Goal: Check status: Check status

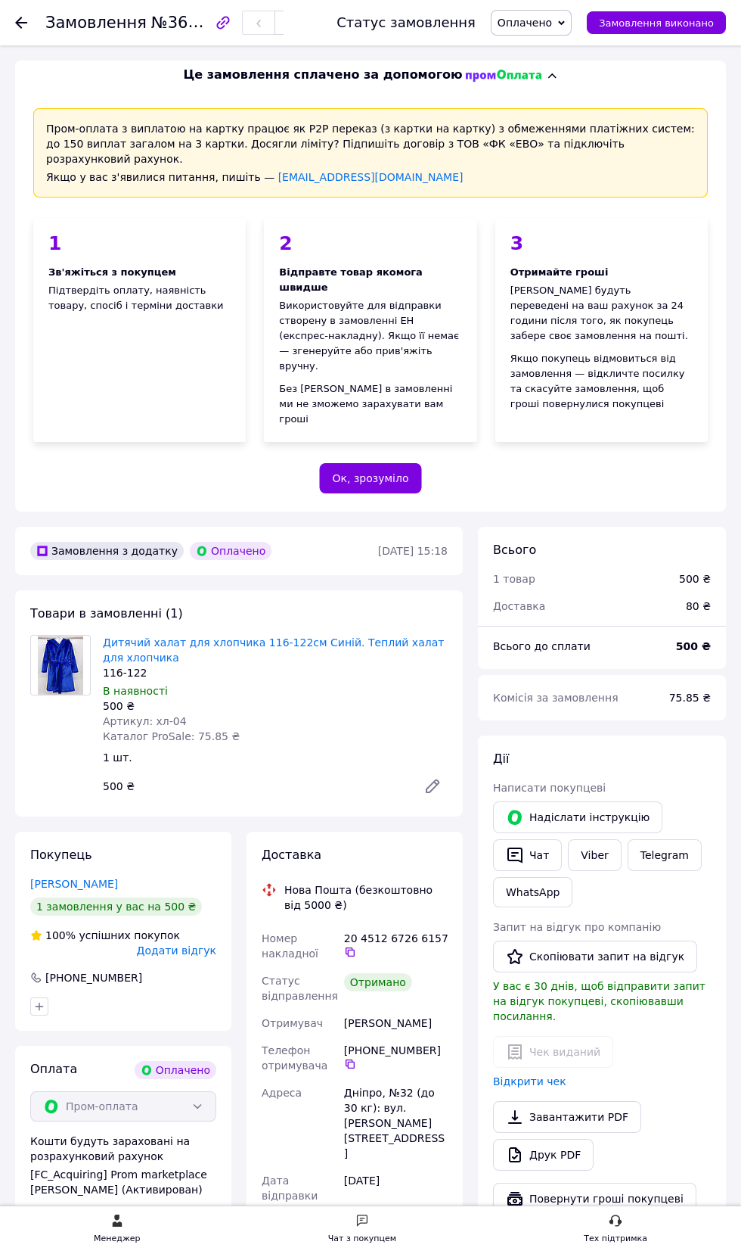
click at [21, 22] on use at bounding box center [21, 23] width 12 height 12
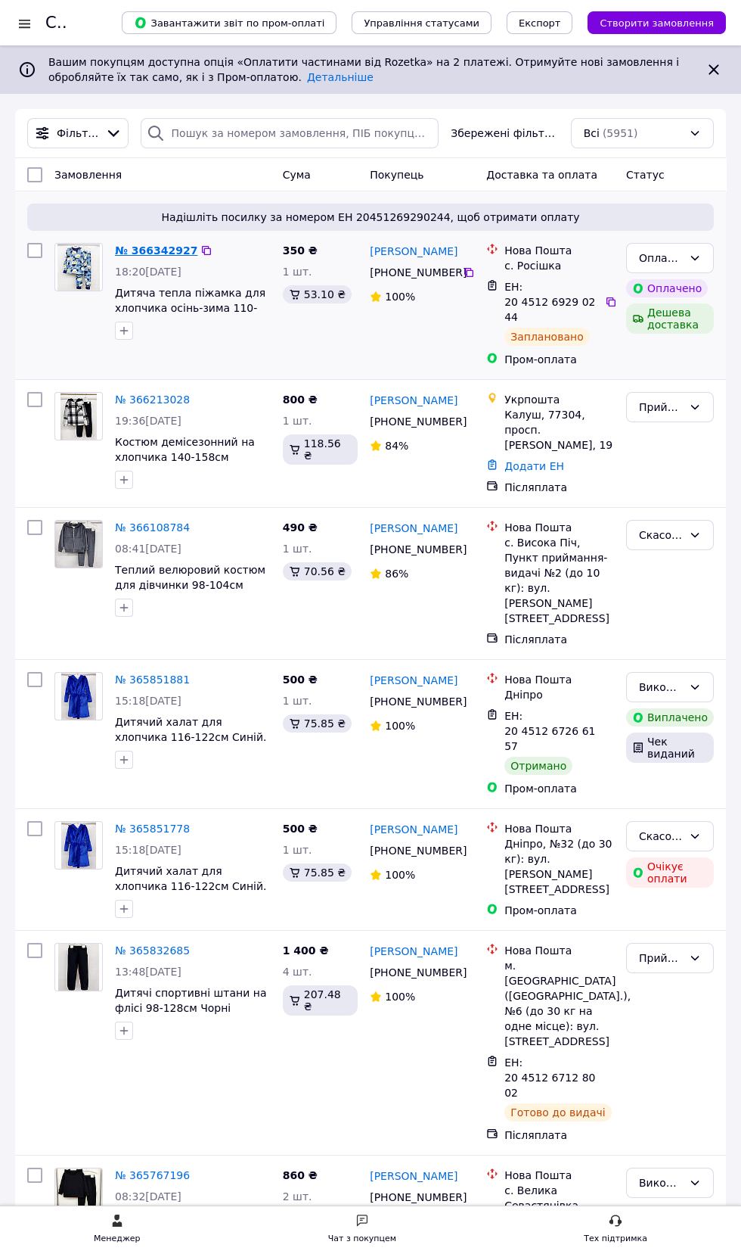
click at [143, 256] on link "№ 366342927" at bounding box center [156, 250] width 82 height 12
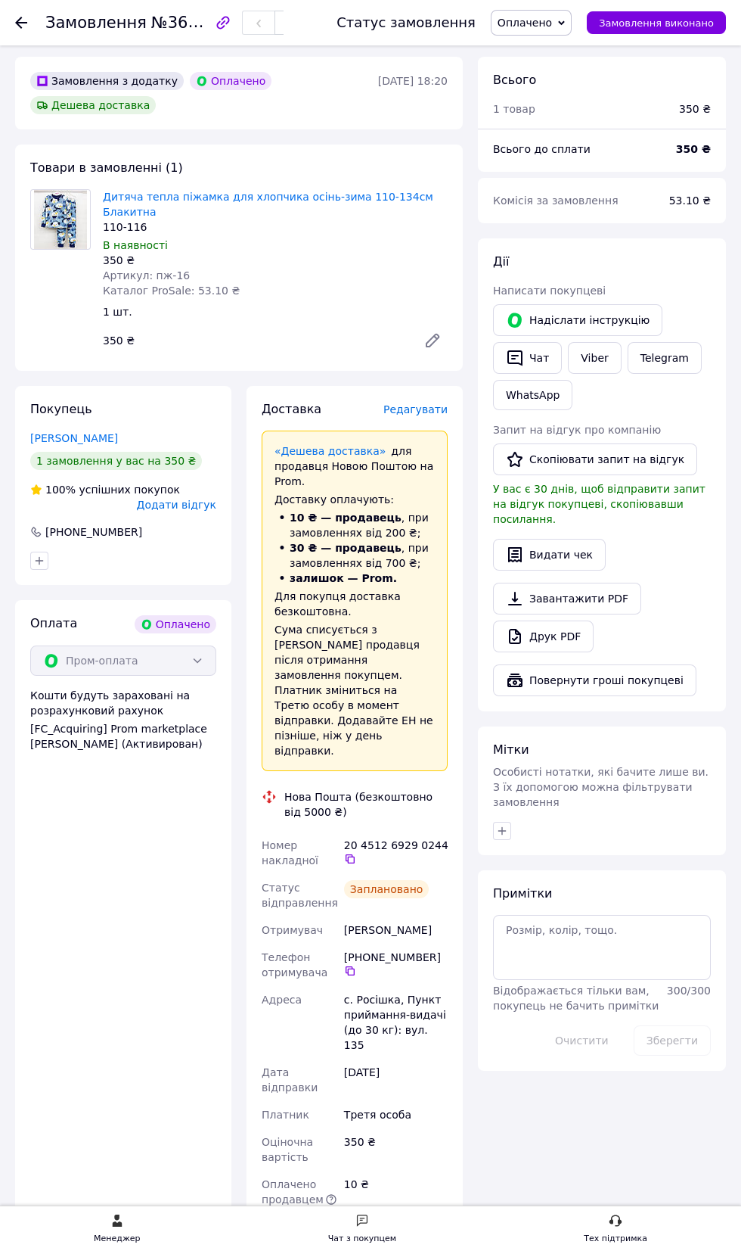
scroll to position [469, 0]
